Goal: Book appointment/travel/reservation

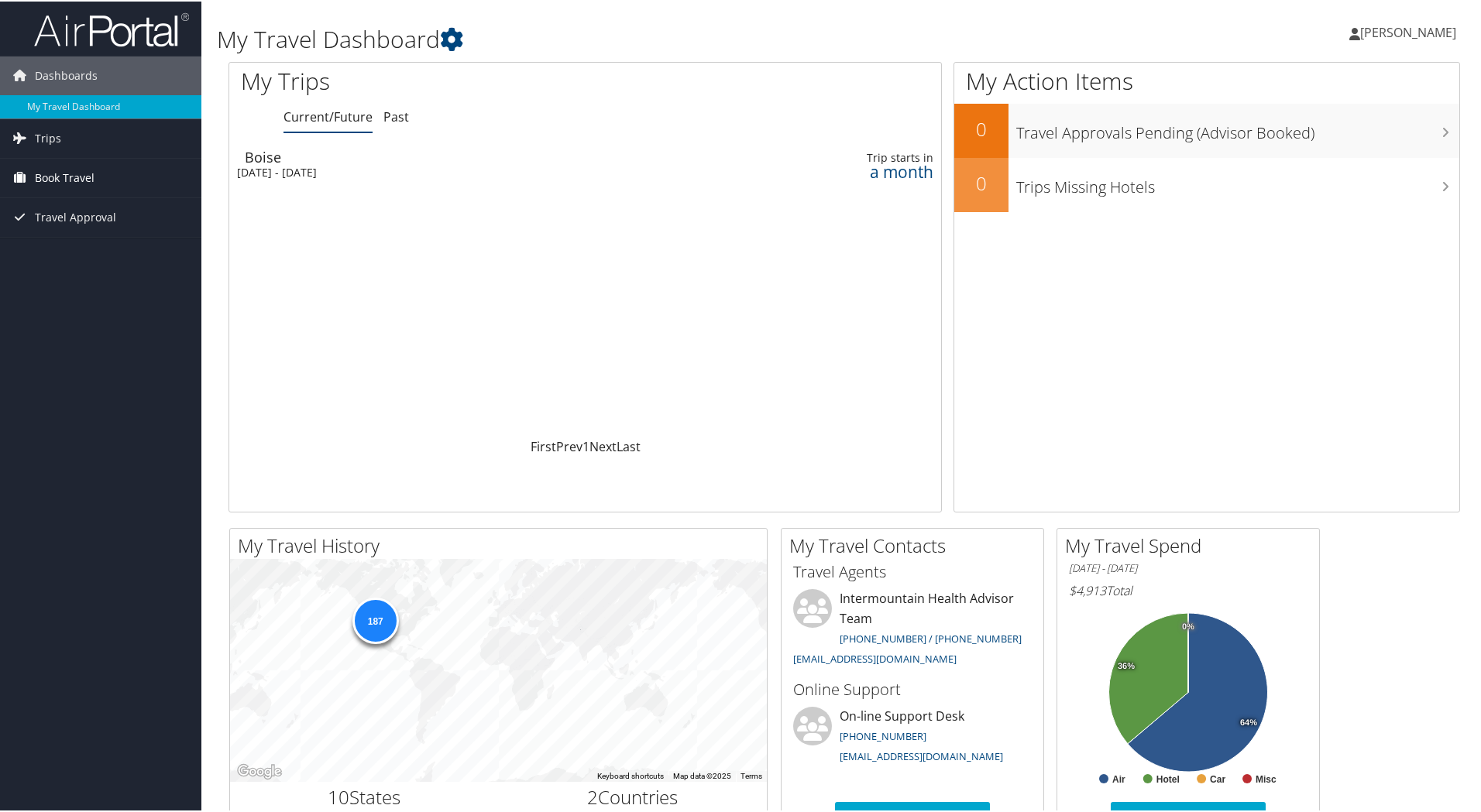
click at [72, 174] on span "Book Travel" at bounding box center [64, 176] width 60 height 39
click at [42, 176] on span "Book Travel" at bounding box center [64, 176] width 60 height 39
click at [57, 255] on link "Book/Manage Online Trips" at bounding box center [100, 253] width 202 height 23
